Goal: Transaction & Acquisition: Purchase product/service

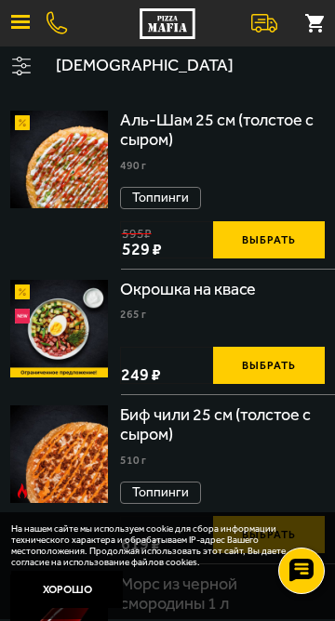
click at [17, 41] on button "button" at bounding box center [20, 23] width 41 height 41
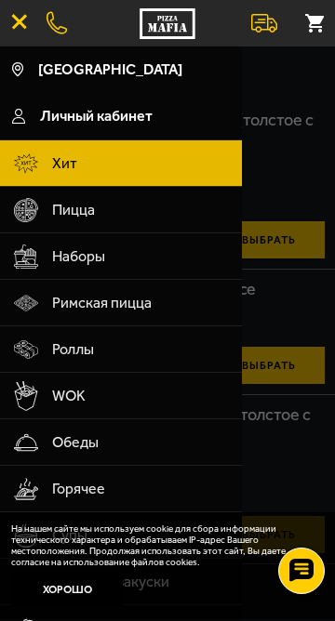
click at [121, 259] on span "Наборы" at bounding box center [141, 256] width 178 height 46
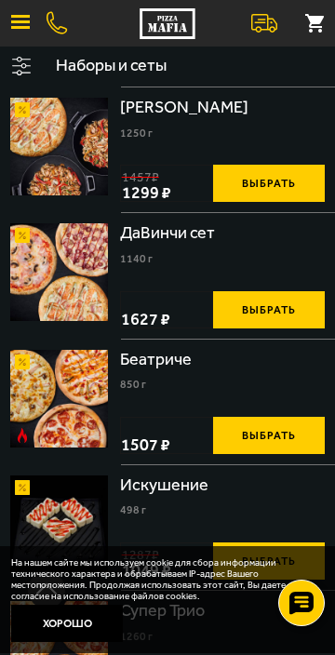
scroll to position [1243, 0]
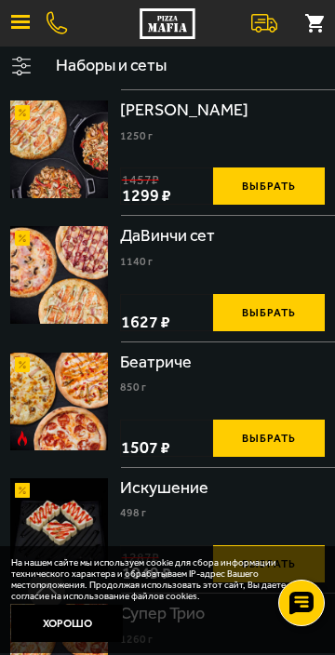
click at [75, 366] on img at bounding box center [59, 401] width 98 height 98
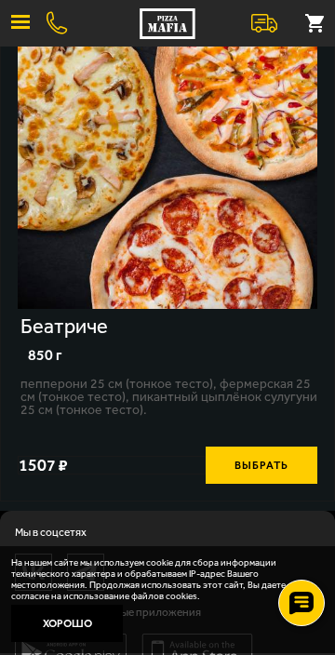
scroll to position [150, 0]
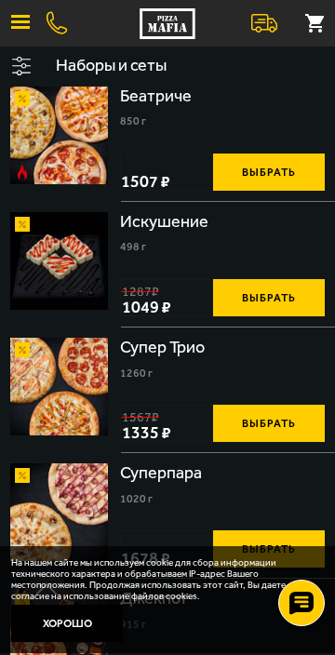
scroll to position [1511, 0]
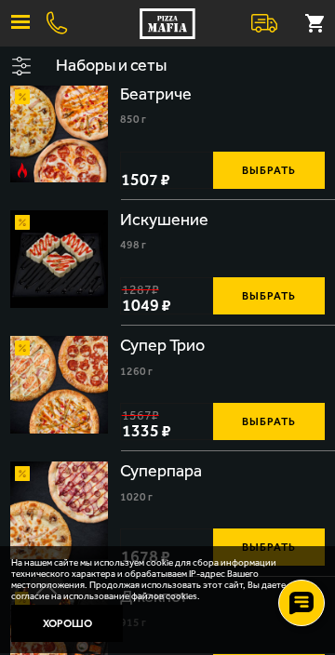
click at [80, 375] on img at bounding box center [59, 385] width 98 height 98
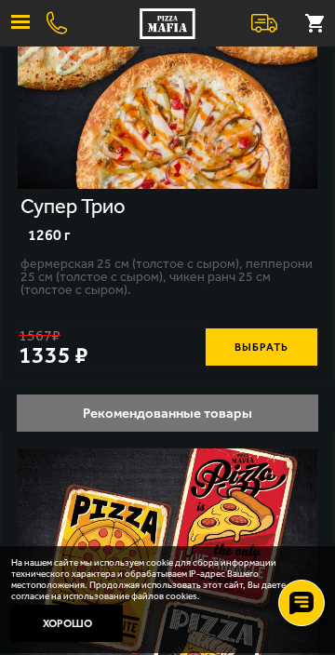
scroll to position [239, 0]
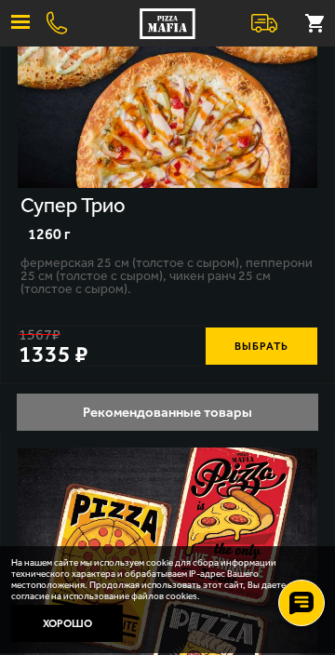
click at [278, 334] on button "Выбрать" at bounding box center [261, 345] width 112 height 37
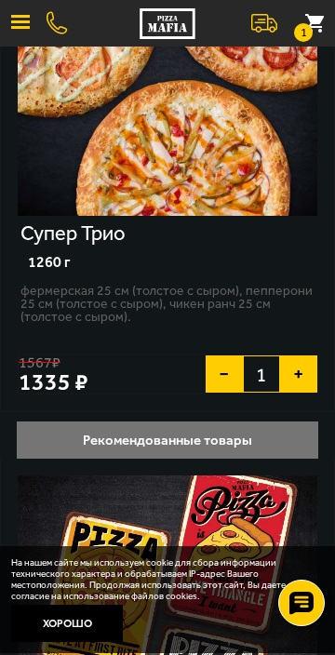
scroll to position [0, 0]
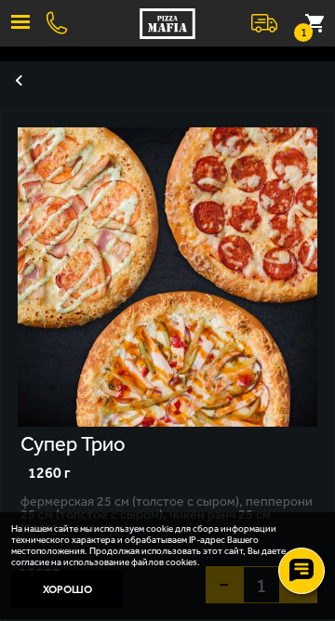
click at [320, 14] on button "1" at bounding box center [314, 23] width 41 height 41
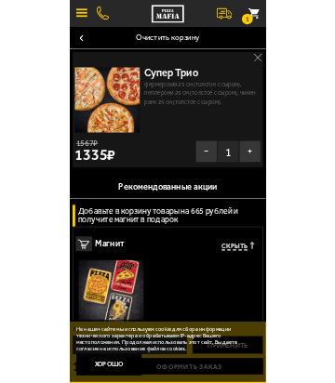
scroll to position [23, 0]
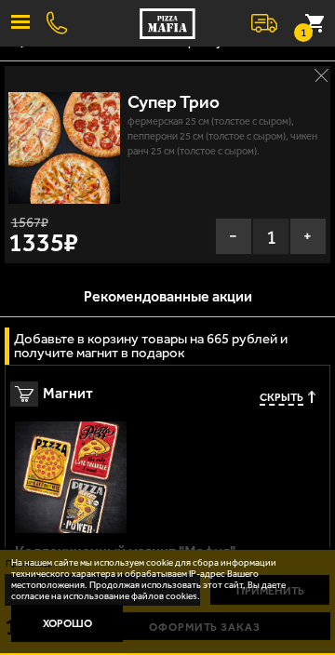
click at [66, 620] on button "Хорошо" at bounding box center [67, 622] width 112 height 37
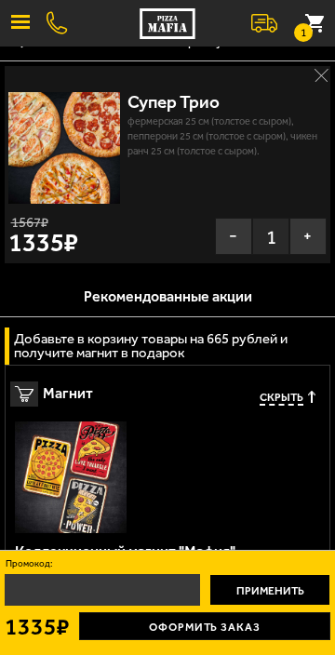
click at [198, 620] on link "Оформить заказ" at bounding box center [204, 626] width 251 height 28
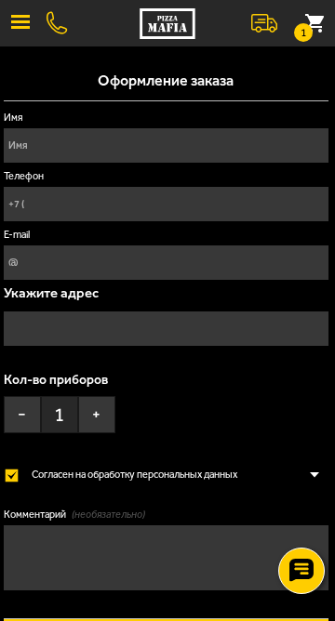
click at [77, 148] on input "Имя" at bounding box center [166, 145] width 324 height 34
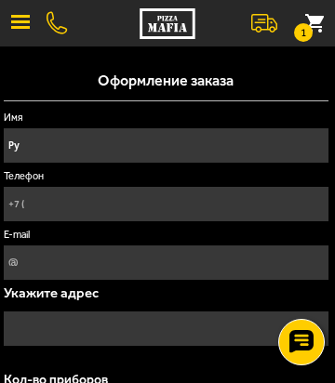
type input "Руслан Габдрахманов"
click at [100, 201] on input "Телефон" at bounding box center [166, 204] width 324 height 34
type input "+7 (965) 009-23-75"
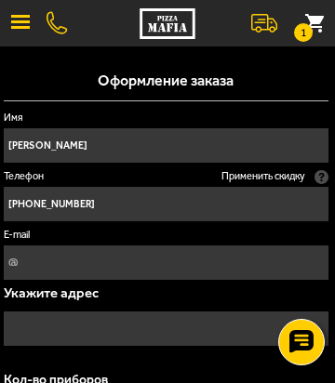
click at [133, 257] on input "E-mail" at bounding box center [166, 262] width 324 height 34
type input "vasya10121988@gmail.com"
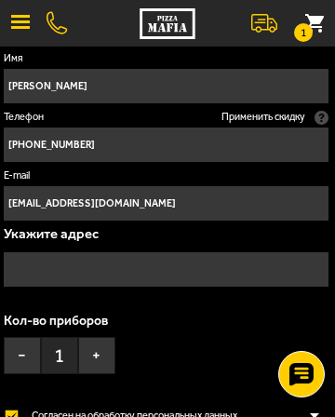
scroll to position [63, 0]
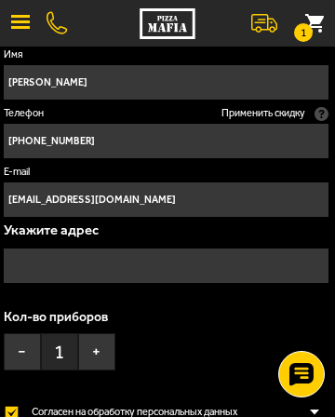
click at [133, 261] on input "text" at bounding box center [166, 265] width 324 height 34
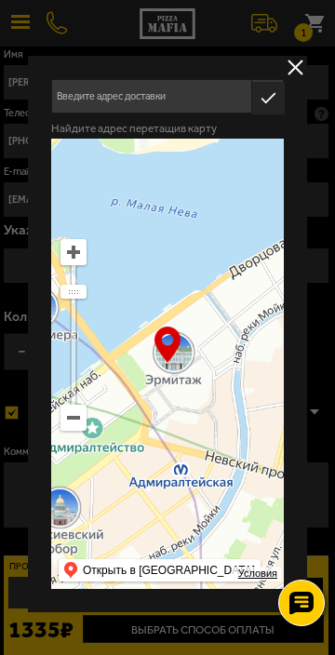
type input "Дворцовая площадь, 2"
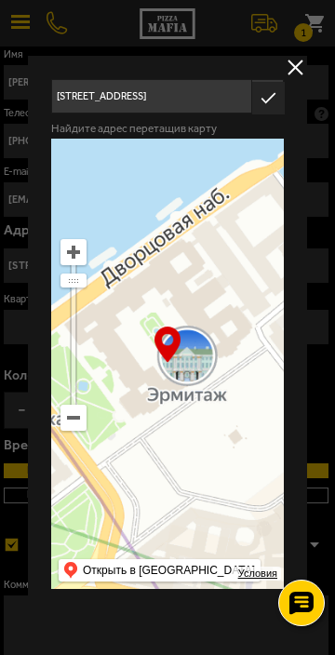
click at [179, 98] on input "Дворцовая площадь, 2" at bounding box center [151, 96] width 200 height 34
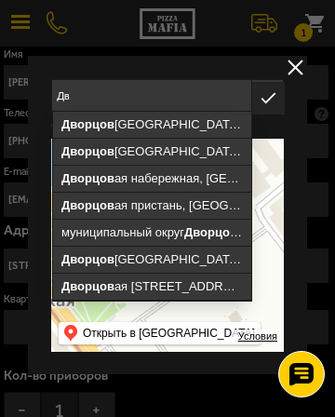
type input "Д"
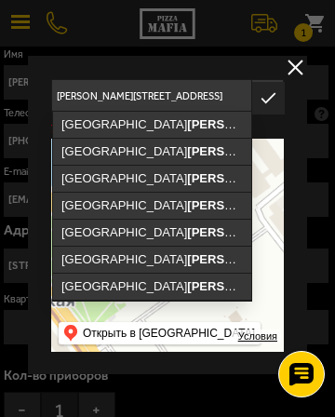
click at [115, 96] on input "Казакова 28 к1" at bounding box center [151, 96] width 200 height 34
click at [121, 98] on input "Казакова 28 к1" at bounding box center [151, 96] width 200 height 34
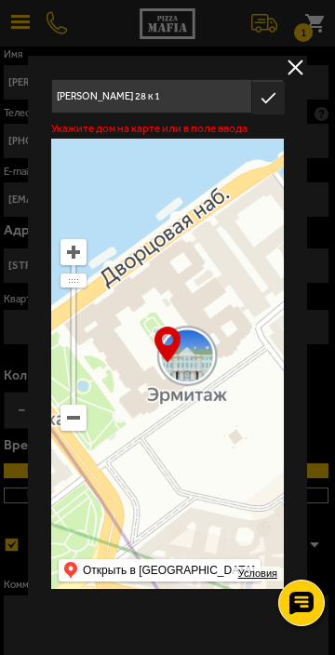
click at [142, 96] on input "Казакова 28 к 1" at bounding box center [151, 96] width 200 height 34
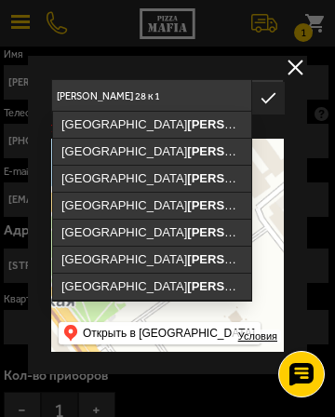
type input "Санкт-Петербург, улица Маршала Казакова, 28к1"
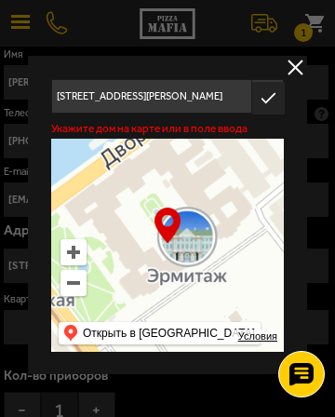
type input "улица Маршала Казакова, 28к1"
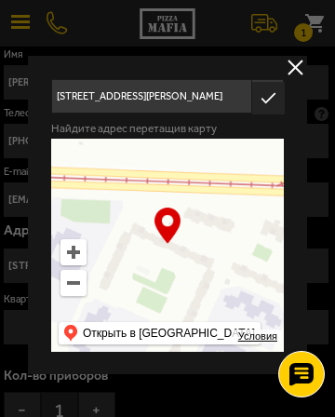
click at [267, 98] on icon "button" at bounding box center [268, 98] width 33 height 33
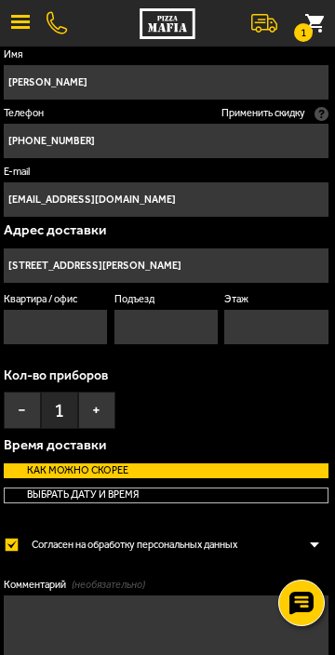
click at [46, 324] on input "Квартира / офис" at bounding box center [55, 327] width 103 height 34
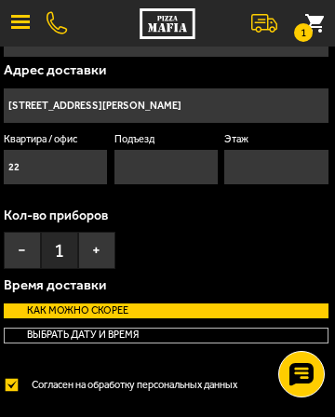
scroll to position [226, 0]
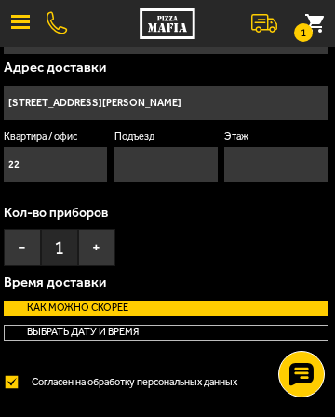
type input "22"
click at [149, 166] on input "Подъезд" at bounding box center [165, 164] width 103 height 34
type input "1"
click at [247, 166] on input "Этаж" at bounding box center [275, 164] width 103 height 34
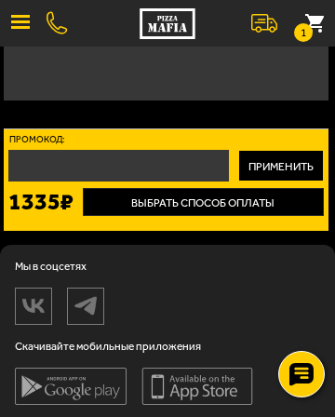
scroll to position [625, 0]
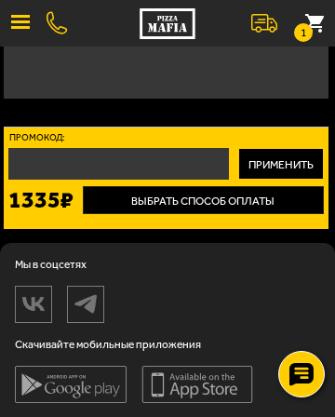
type input "3"
click at [221, 195] on button "Выбрать способ оплаты" at bounding box center [203, 200] width 241 height 28
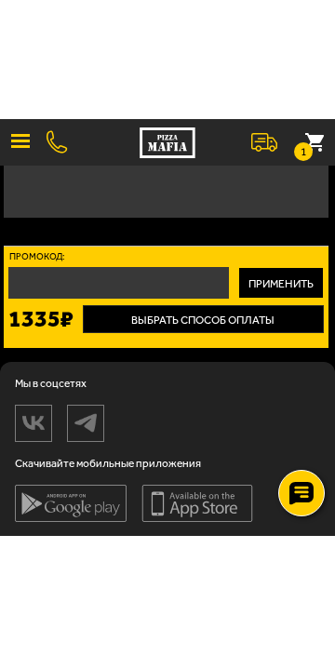
scroll to position [387, 0]
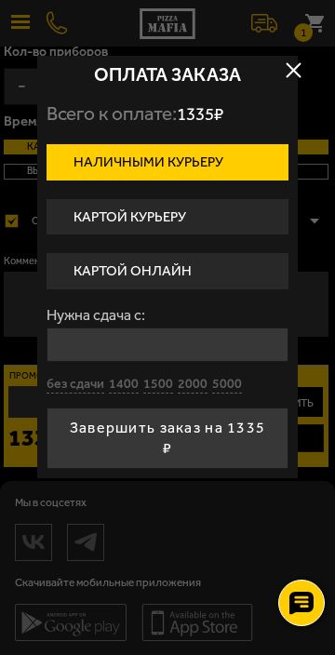
click at [167, 268] on label "Картой онлайн" at bounding box center [167, 271] width 242 height 36
click at [0, 0] on input "Картой онлайн" at bounding box center [0, 0] width 0 height 0
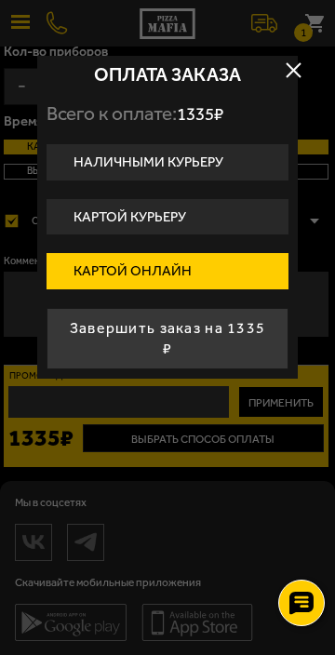
click at [187, 335] on button "Завершить заказ на 1335 ₽" at bounding box center [167, 338] width 242 height 61
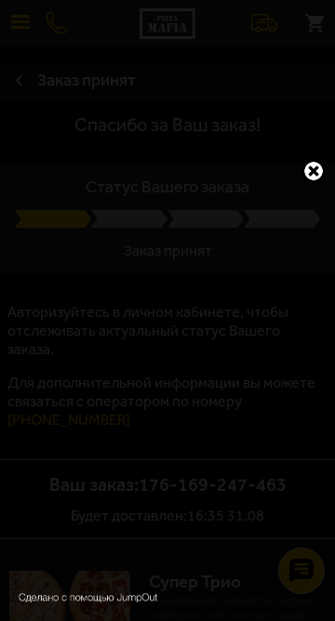
click at [317, 166] on link at bounding box center [313, 171] width 24 height 24
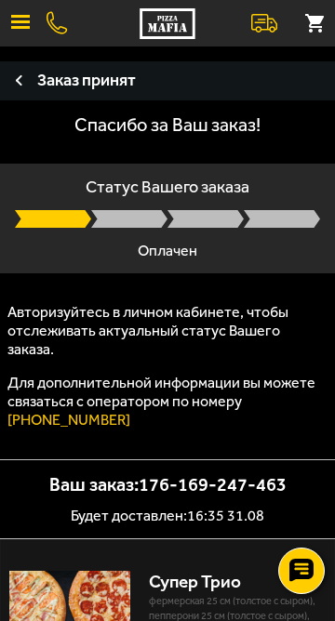
click at [94, 322] on p "Авторизуйтесь в личном кабинете, чтобы отслеживать актуальный статус Вашего зак…" at bounding box center [167, 331] width 335 height 56
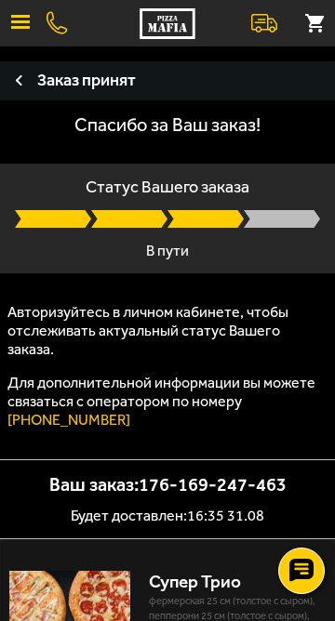
scroll to position [306, 0]
